Goal: Transaction & Acquisition: Purchase product/service

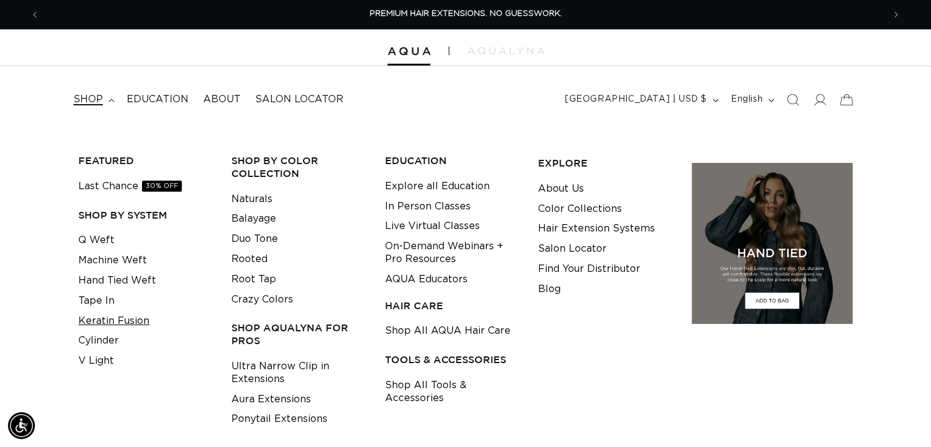
click at [120, 329] on link "Keratin Fusion" at bounding box center [113, 321] width 71 height 20
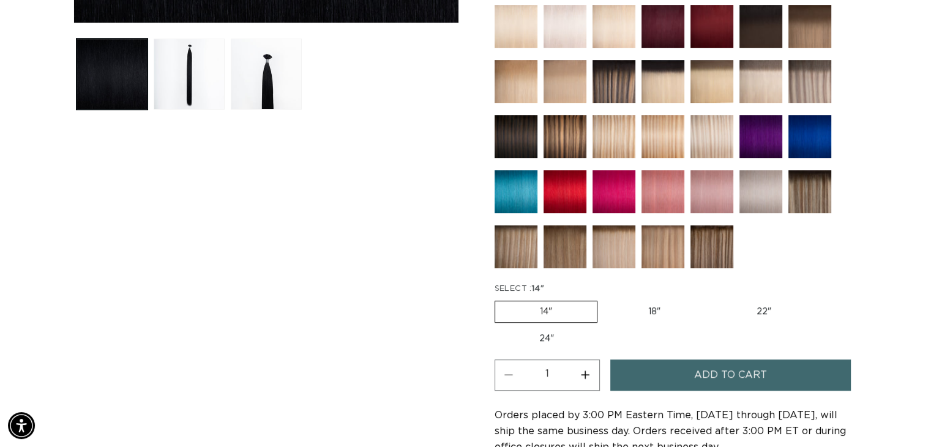
scroll to position [0, 1687]
